Goal: Task Accomplishment & Management: Complete application form

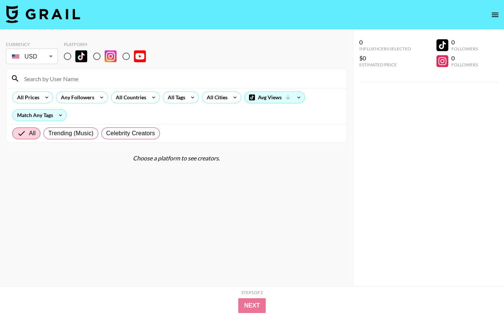
click at [76, 56] on img at bounding box center [81, 56] width 12 height 12
click at [75, 56] on input "radio" at bounding box center [68, 57] width 16 height 16
radio input "true"
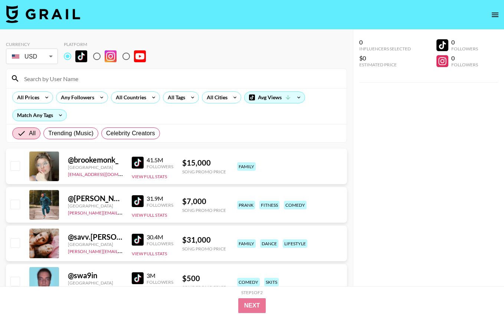
click at [73, 81] on input at bounding box center [181, 79] width 322 height 12
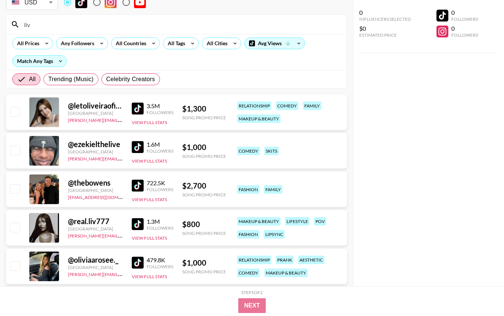
scroll to position [57, 0]
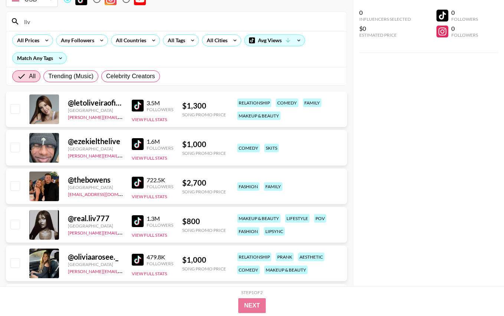
type input "liv"
click at [16, 223] on input "checkbox" at bounding box center [14, 224] width 9 height 9
checkbox input "true"
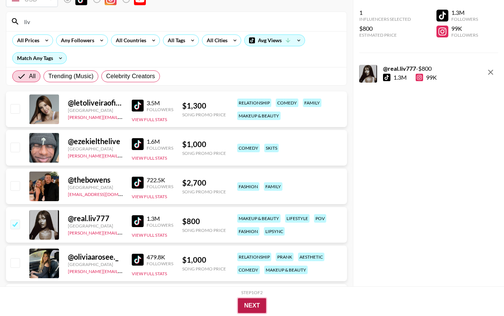
click at [253, 308] on button "Next" at bounding box center [252, 306] width 29 height 15
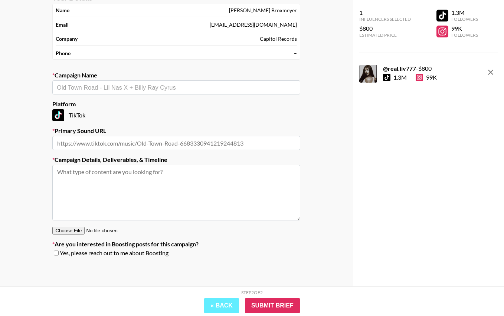
scroll to position [49, 0]
click at [127, 88] on input "text" at bounding box center [176, 87] width 239 height 9
type input "Yeat - ComenGo"
click at [92, 145] on input "text" at bounding box center [176, 143] width 248 height 14
click at [126, 89] on input "text" at bounding box center [176, 87] width 239 height 9
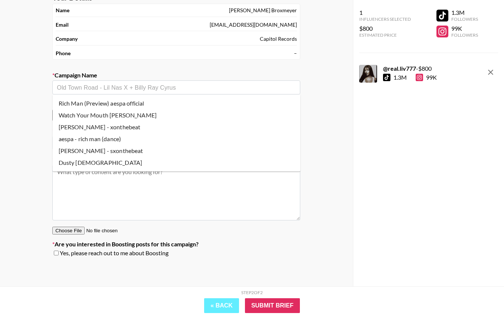
type input "R"
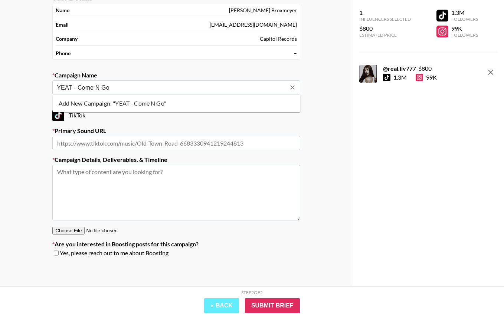
click at [128, 103] on li "Add New Campaign: "YEAT - Come N Go"" at bounding box center [177, 104] width 248 height 12
type input "YEAT - Come N Go"
click at [129, 141] on input "text" at bounding box center [176, 143] width 248 height 14
click at [174, 180] on textarea at bounding box center [176, 193] width 248 height 56
paste textarea "[URL][DOMAIN_NAME][DOMAIN_NAME]"
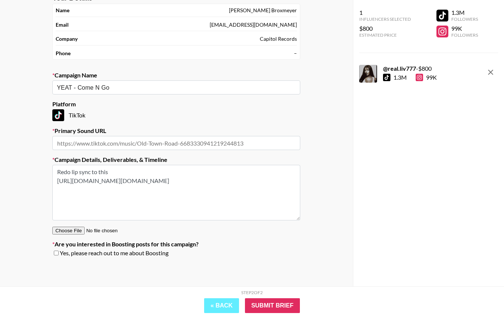
type textarea "Redo lip sync to this [URL][DOMAIN_NAME][DOMAIN_NAME]"
click at [171, 137] on input "text" at bounding box center [176, 143] width 248 height 14
paste input "[URL][DOMAIN_NAME]"
type input "[URL][DOMAIN_NAME]"
click at [58, 254] on input "checkbox" at bounding box center [56, 253] width 5 height 5
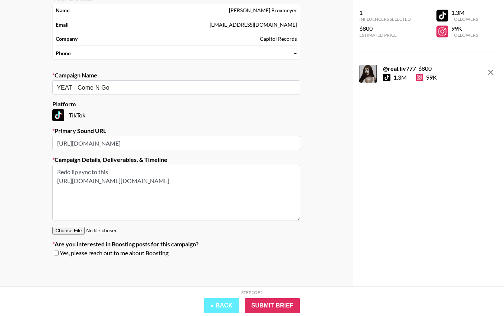
checkbox input "true"
click at [258, 300] on input "Submit Brief" at bounding box center [272, 306] width 55 height 15
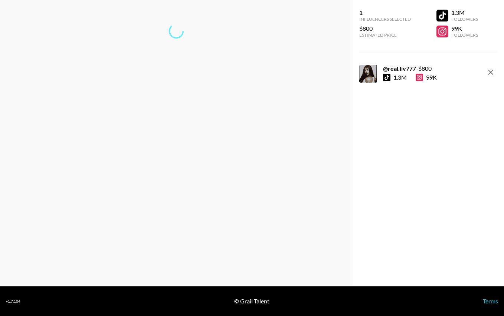
scroll to position [30, 0]
